Goal: Navigation & Orientation: Understand site structure

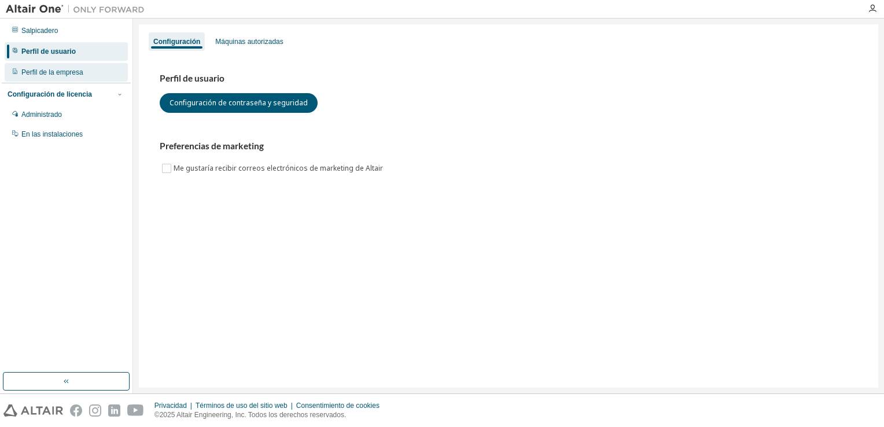
click at [82, 69] on div "Perfil de la empresa" at bounding box center [66, 72] width 123 height 19
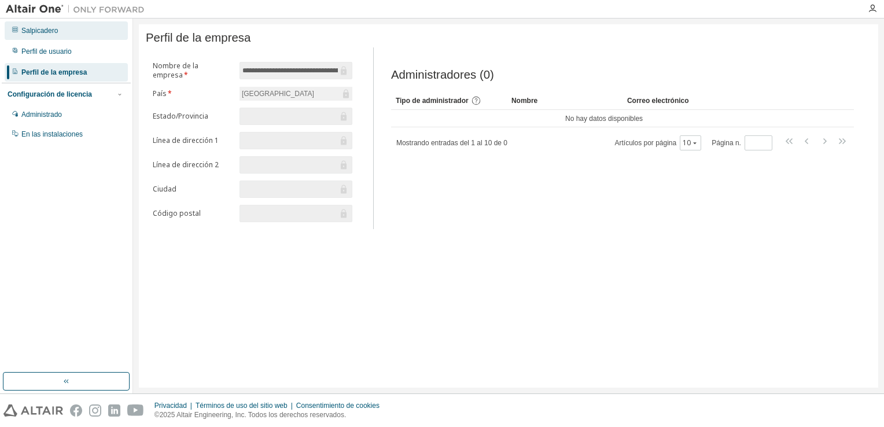
click at [62, 31] on div "Salpicadero" at bounding box center [66, 30] width 123 height 19
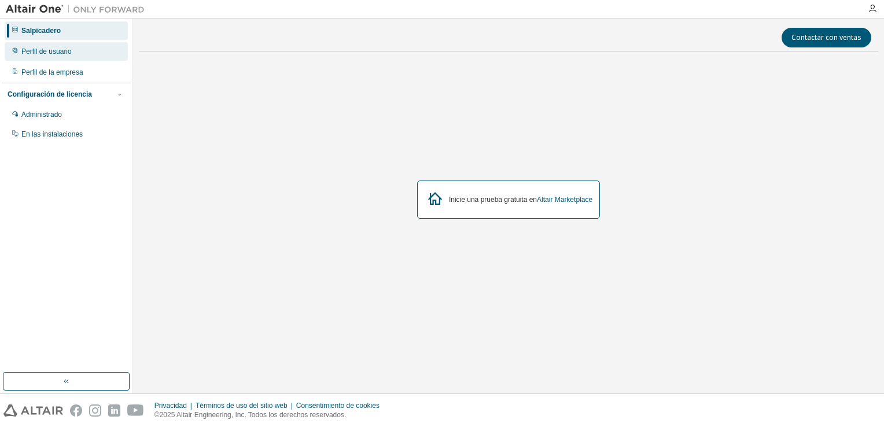
click at [62, 46] on div "Perfil de usuario" at bounding box center [66, 51] width 123 height 19
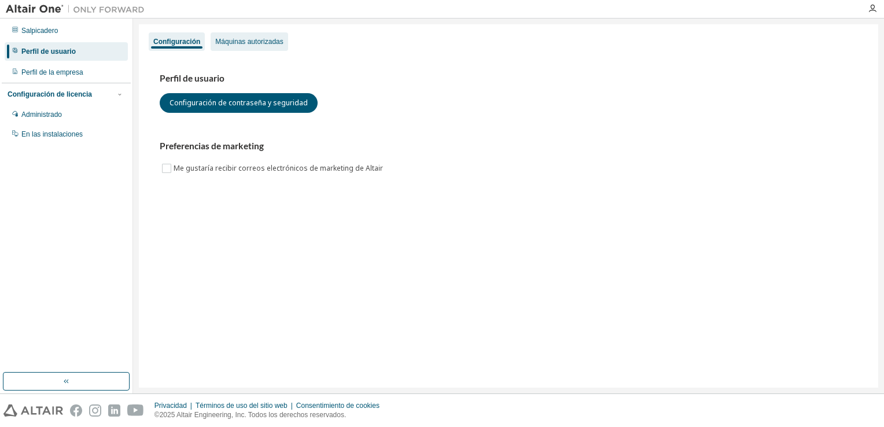
click at [265, 36] on div "Máquinas autorizadas" at bounding box center [249, 41] width 77 height 19
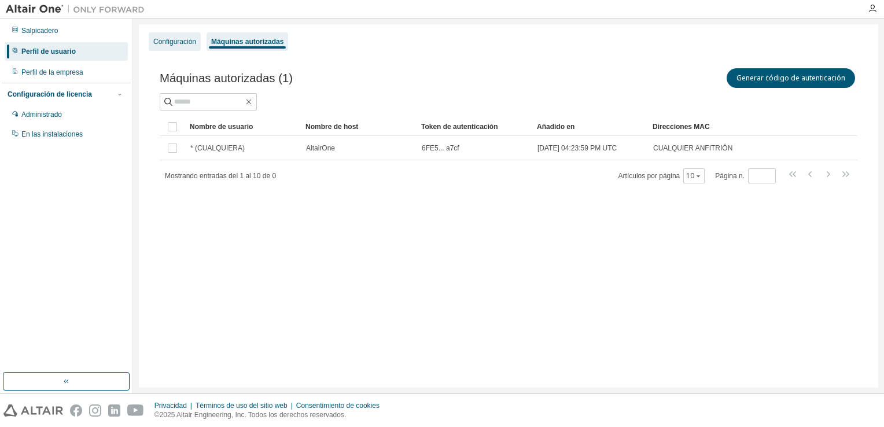
click at [167, 41] on div "Configuración" at bounding box center [174, 41] width 43 height 9
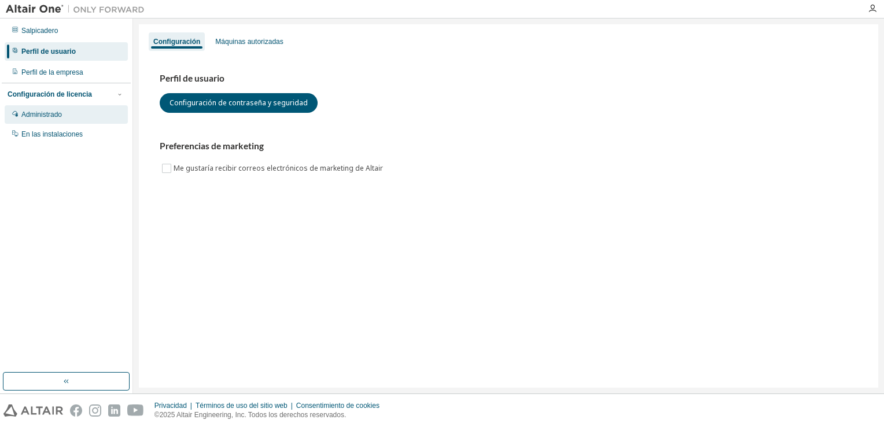
click at [62, 111] on div "Administrado" at bounding box center [41, 114] width 41 height 9
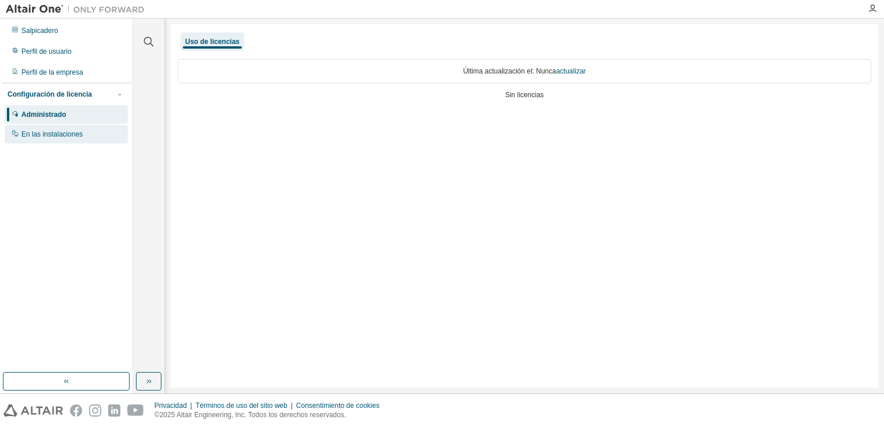
click at [39, 142] on div "En las instalaciones" at bounding box center [66, 134] width 123 height 19
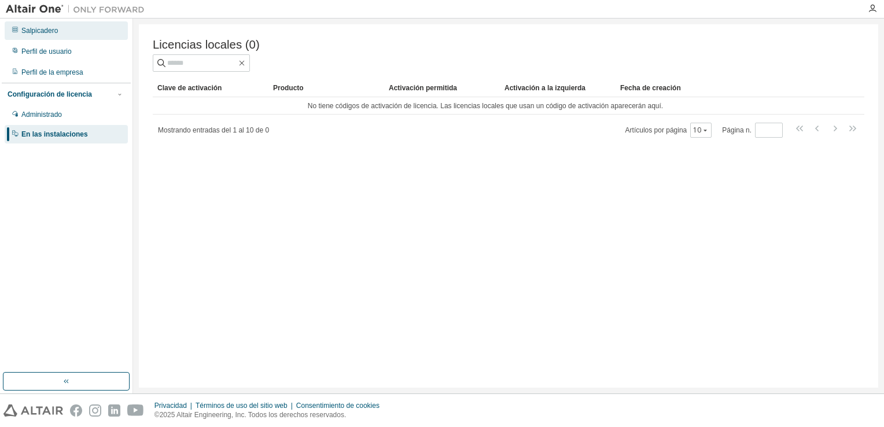
click at [22, 21] on div "Salpicadero" at bounding box center [66, 30] width 123 height 19
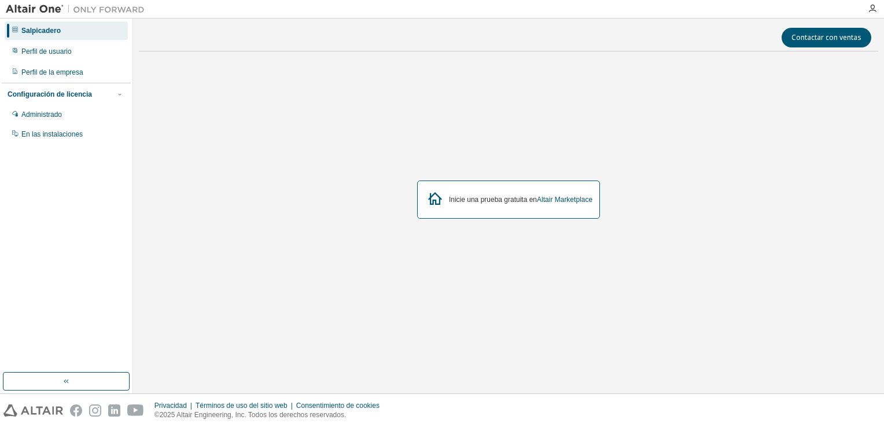
click at [32, 6] on img at bounding box center [78, 9] width 145 height 12
